Goal: Communication & Community: Answer question/provide support

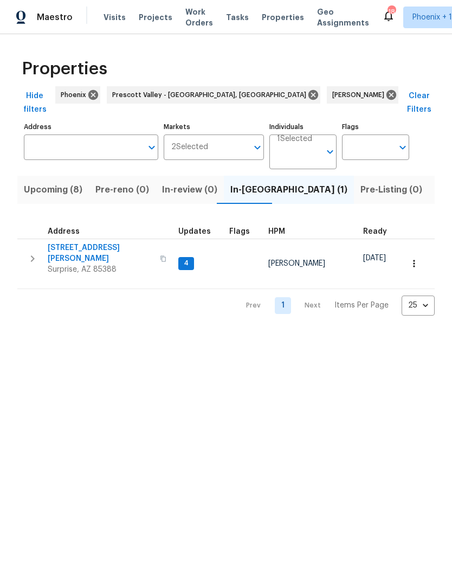
click at [32, 252] on icon "button" at bounding box center [32, 258] width 13 height 13
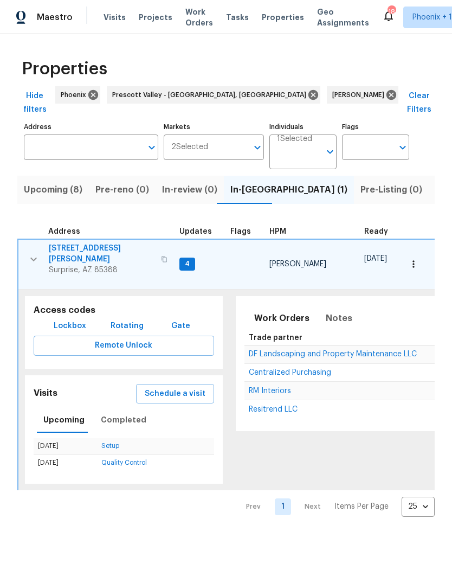
click at [267, 387] on span "RM Interiors" at bounding box center [270, 391] width 42 height 8
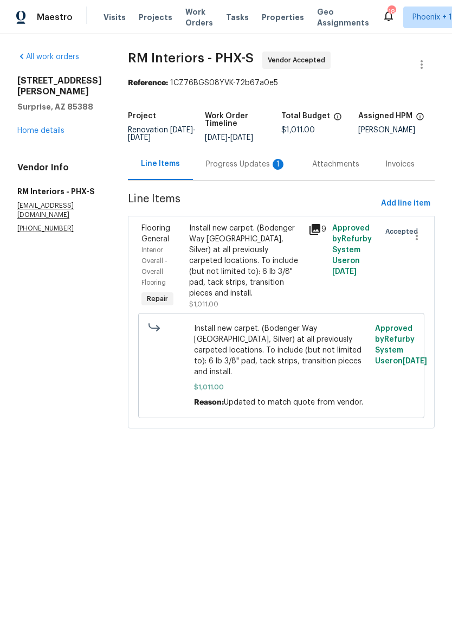
click at [238, 167] on div "Progress Updates 1" at bounding box center [246, 164] width 80 height 11
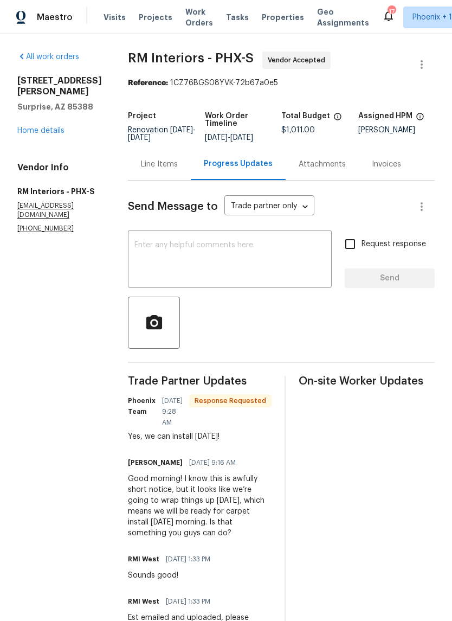
click at [240, 255] on textarea at bounding box center [230, 260] width 191 height 38
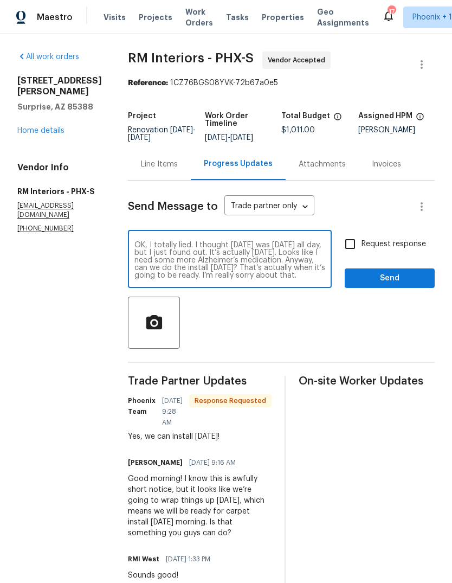
type textarea "OK, I totally lied. I thought [DATE] was [DATE] all day, but I just found out. …"
click at [391, 283] on span "Send" at bounding box center [390, 279] width 73 height 14
